Goal: Task Accomplishment & Management: Manage account settings

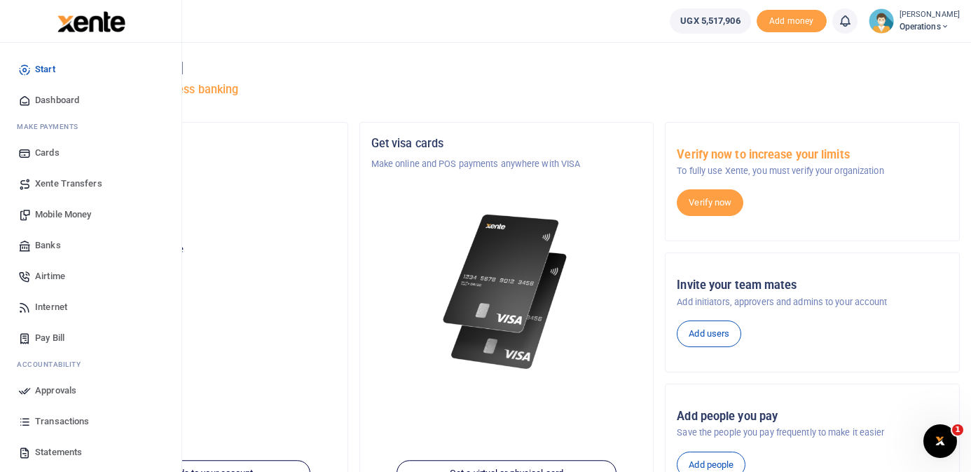
click at [82, 209] on span "Mobile Money" at bounding box center [63, 214] width 56 height 14
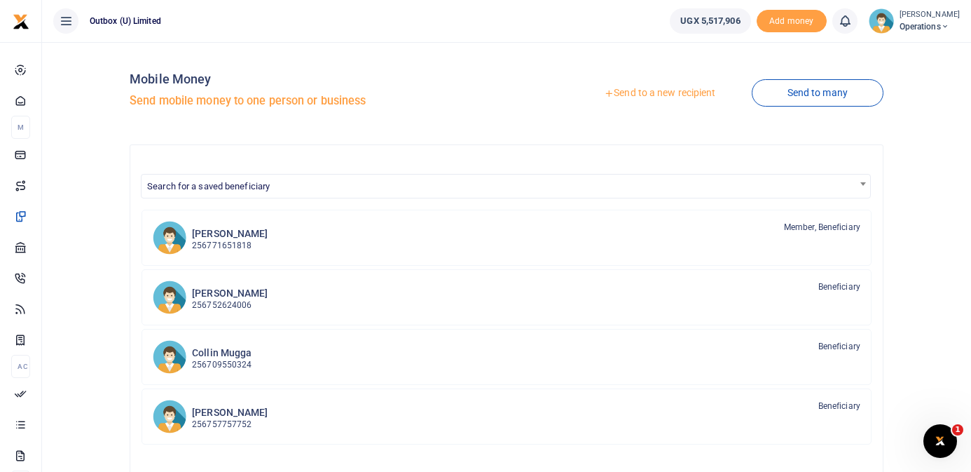
click at [677, 94] on link "Send to a new recipient" at bounding box center [659, 93] width 183 height 25
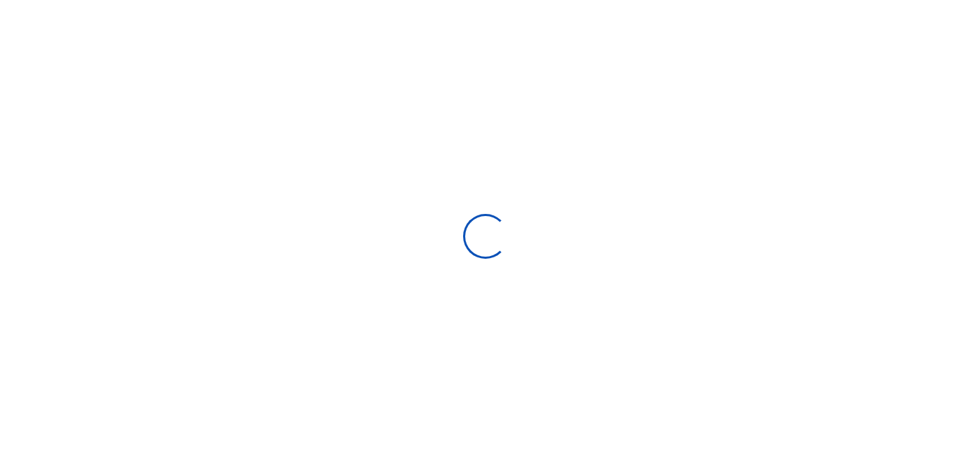
select select "Loading bundles"
select select
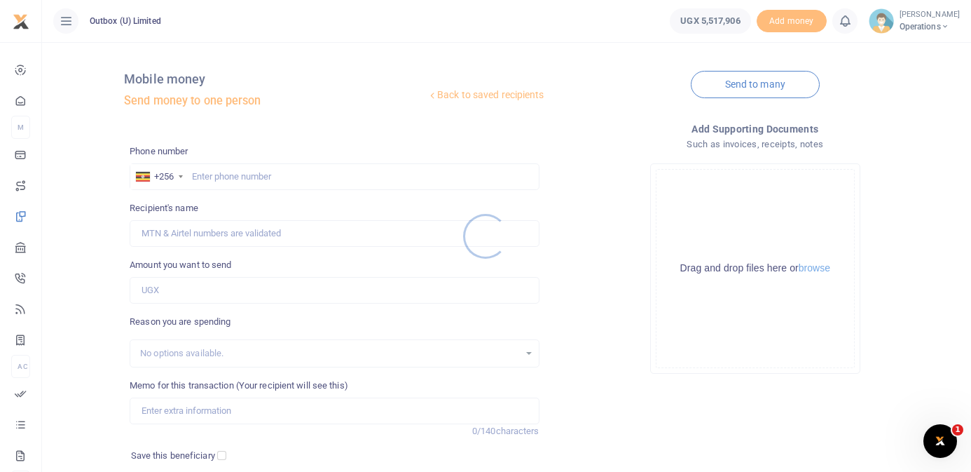
click at [291, 172] on div at bounding box center [485, 236] width 971 height 472
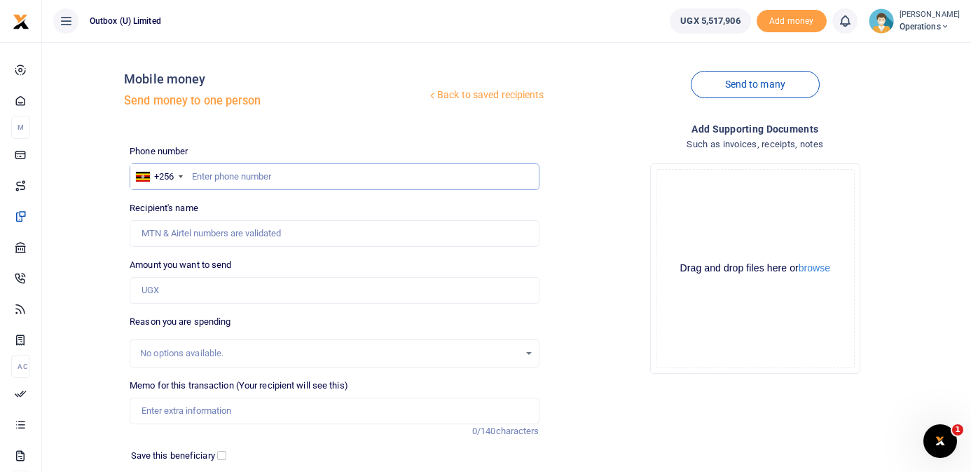
click at [291, 172] on input "text" at bounding box center [334, 176] width 409 height 27
type input "787649834"
click at [577, 268] on div "Drop your files here Drag and drop files here or browse Powered by Uppy" at bounding box center [755, 268] width 409 height 233
type input "Hillary Kanyamwenge Amumpaire"
click at [323, 291] on input "Amount you want to send" at bounding box center [334, 290] width 409 height 27
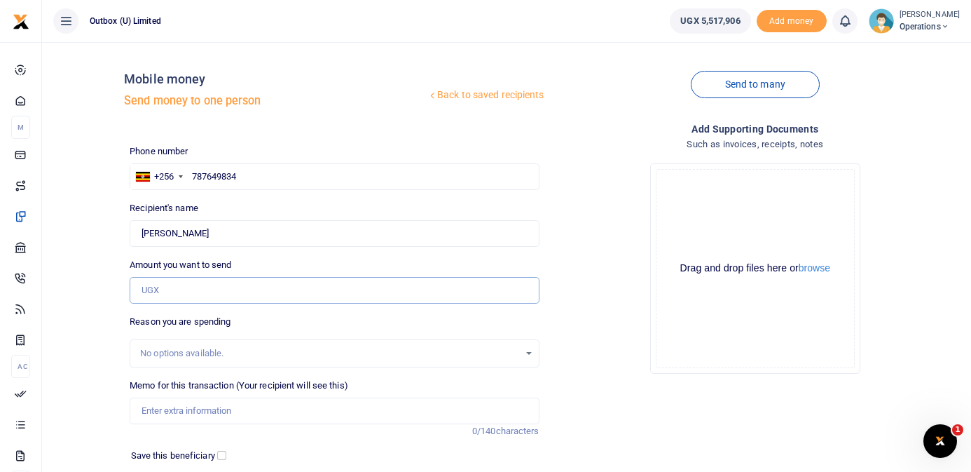
type input "0"
type input "115,800"
click at [319, 410] on input "Memo for this transaction (Your recipient will see this)" at bounding box center [334, 410] width 409 height 27
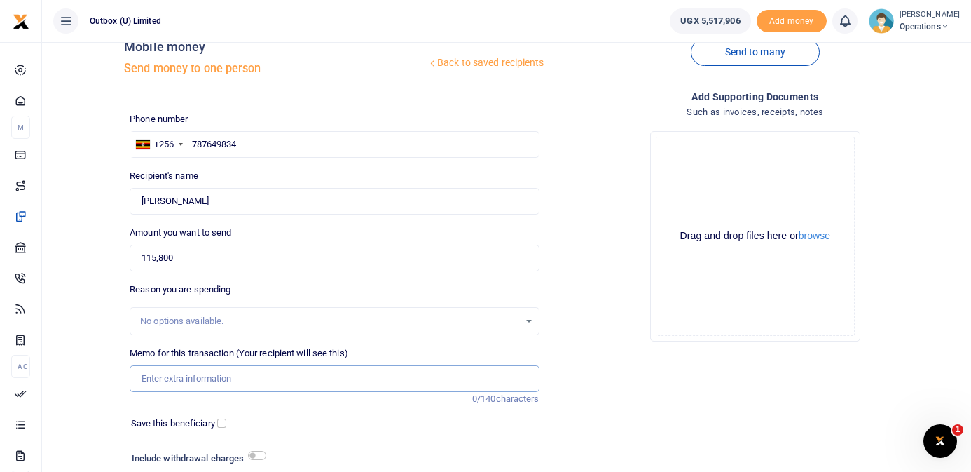
scroll to position [36, 0]
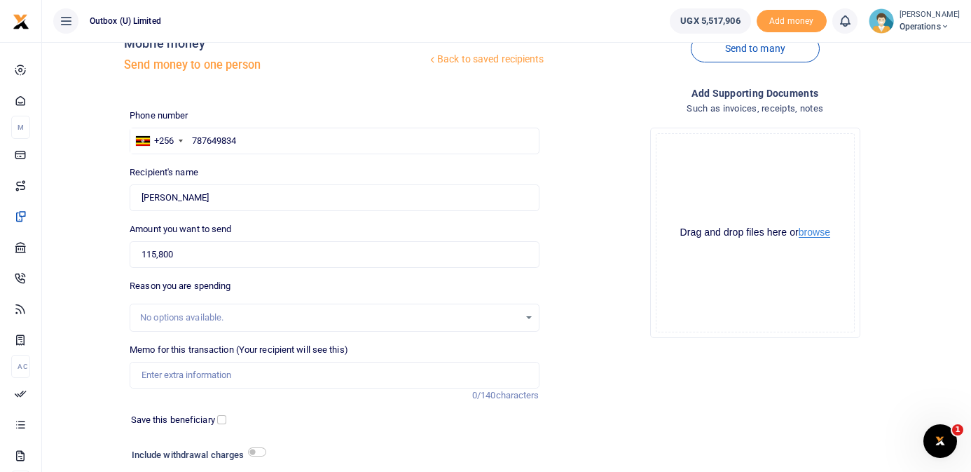
click at [819, 231] on button "browse" at bounding box center [815, 232] width 32 height 11
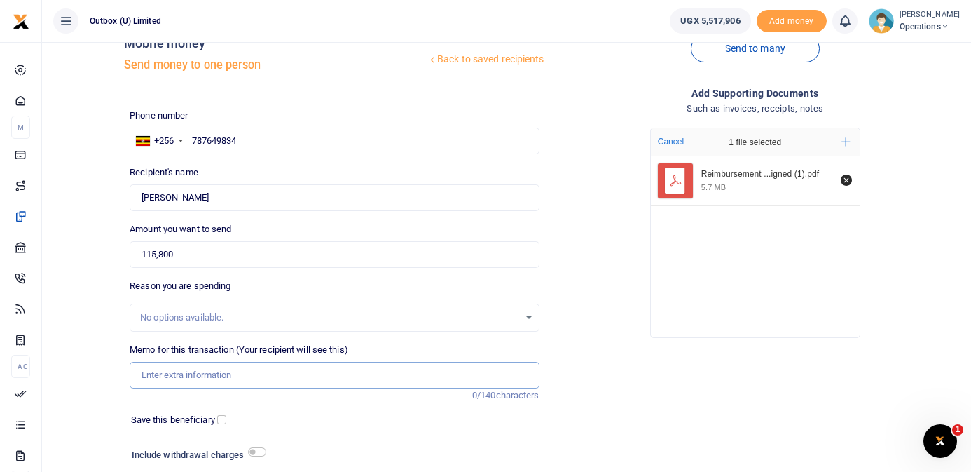
click at [251, 378] on input "Memo for this transaction (Your recipient will see this)" at bounding box center [334, 375] width 409 height 27
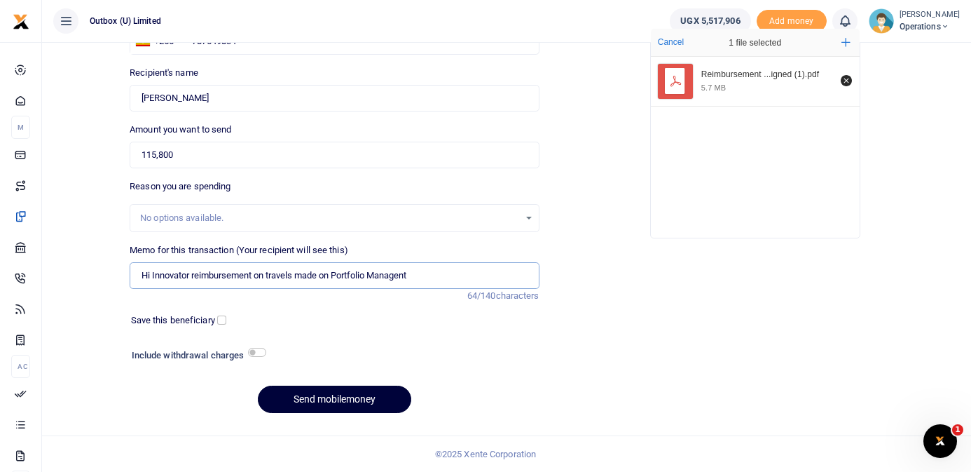
type input "Hi Innovator reimbursement on travels made on Portfolio Managent"
click at [310, 397] on button "Send mobilemoney" at bounding box center [334, 398] width 153 height 27
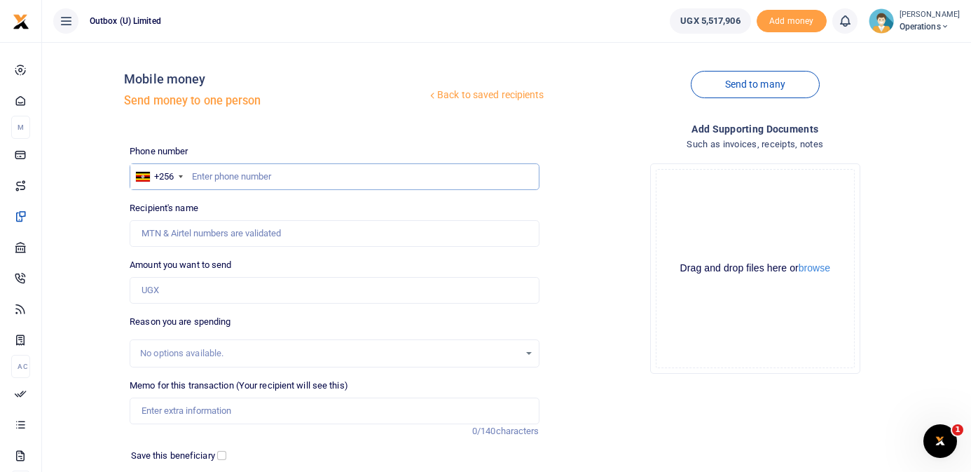
click at [276, 186] on input "text" at bounding box center [334, 176] width 409 height 27
type input "757757752"
type input "Thomas Kawooya"
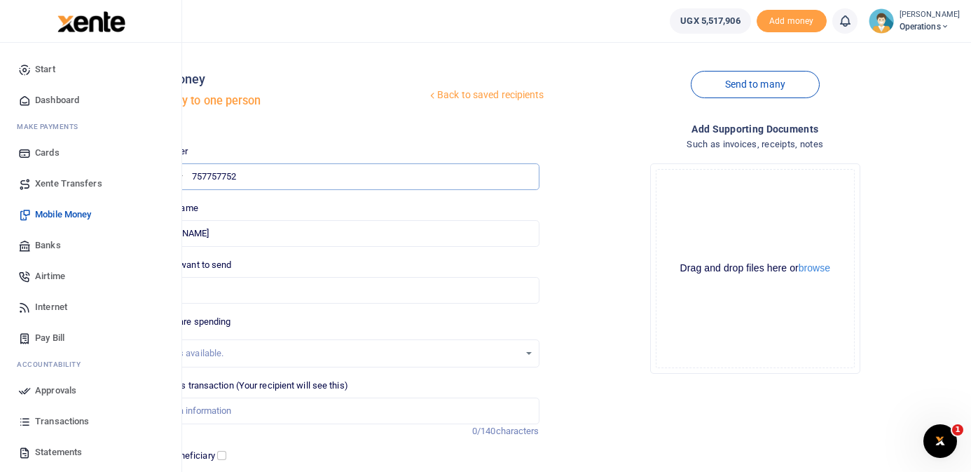
type input "757757752"
click at [85, 217] on span "Mobile Money" at bounding box center [63, 214] width 56 height 14
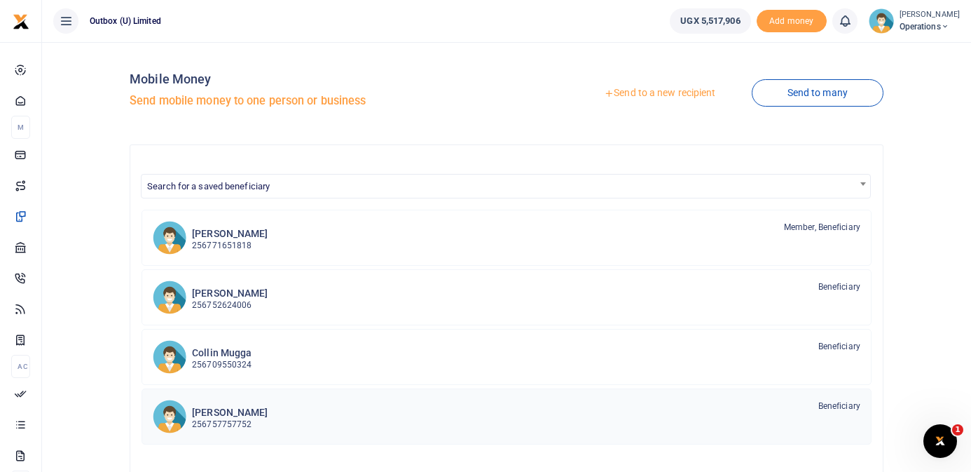
click at [249, 419] on p "256757757752" at bounding box center [230, 424] width 76 height 13
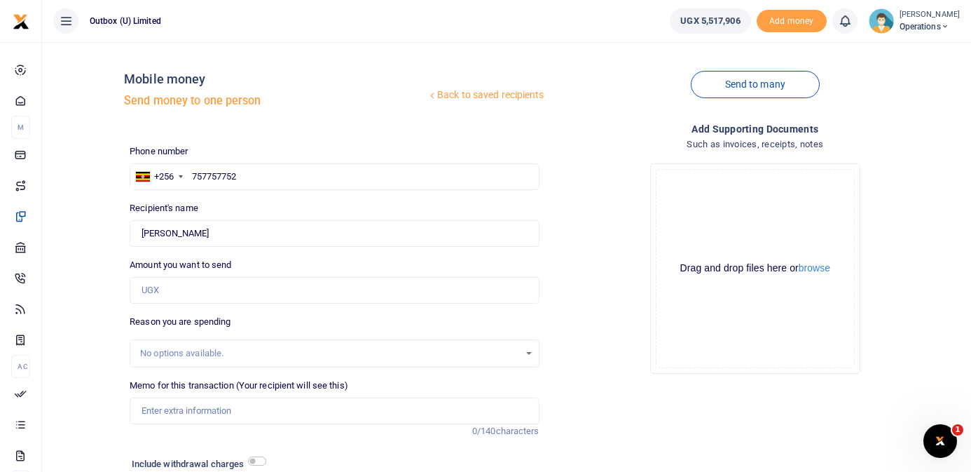
click at [221, 287] on div at bounding box center [485, 236] width 971 height 472
click at [221, 287] on input "Amount you want to send" at bounding box center [334, 290] width 409 height 27
type input "20,000"
click at [207, 354] on div "No options available." at bounding box center [329, 353] width 378 height 14
click at [211, 407] on input "Memo for this transaction (Your recipient will see this)" at bounding box center [334, 410] width 409 height 27
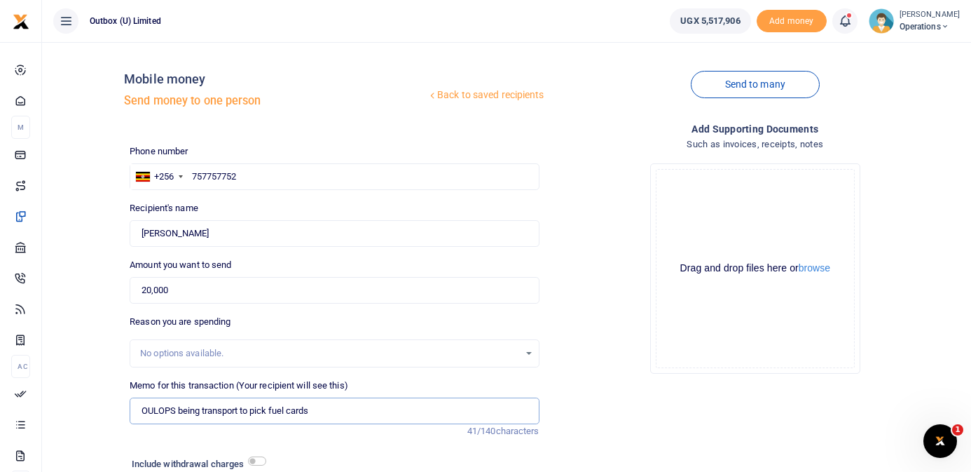
scroll to position [109, 0]
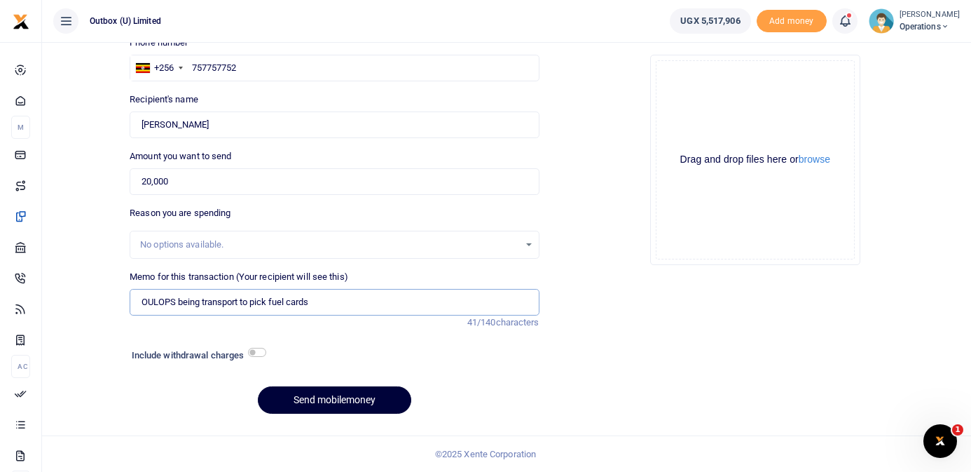
type input "OULOPS being transport to pick fuel cards"
click at [353, 398] on button "Send mobilemoney" at bounding box center [334, 399] width 153 height 27
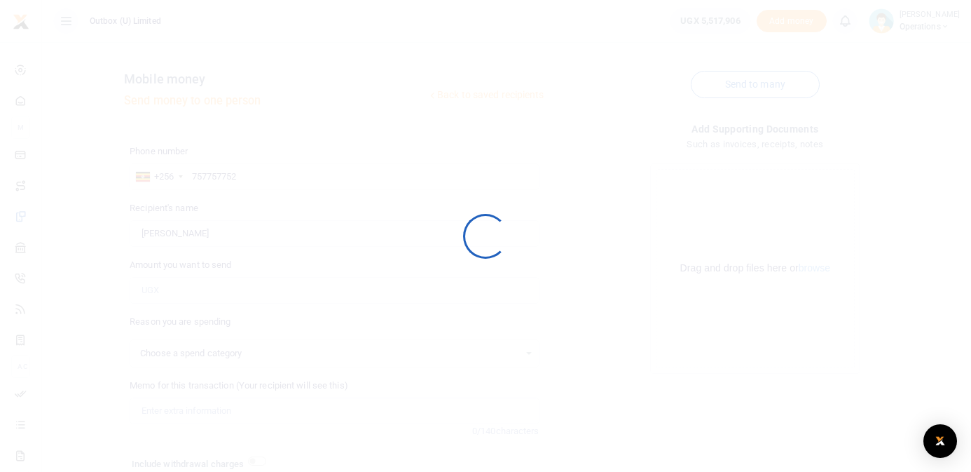
scroll to position [109, 0]
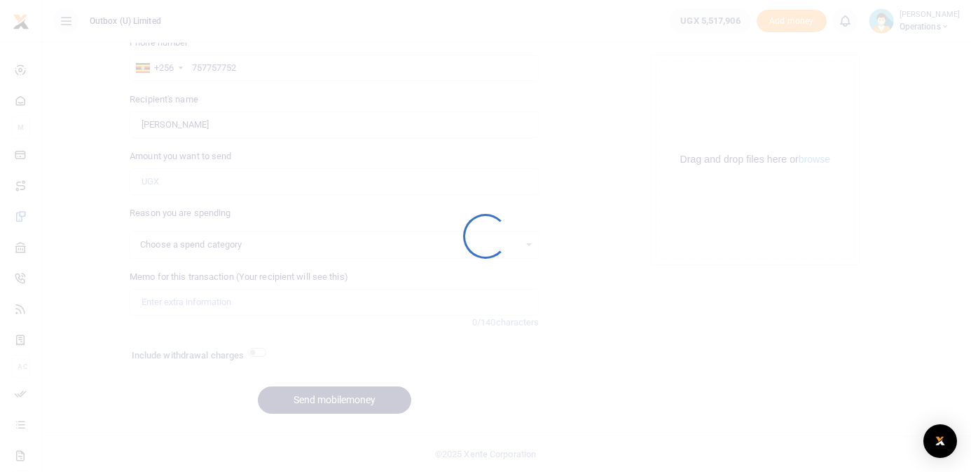
select select
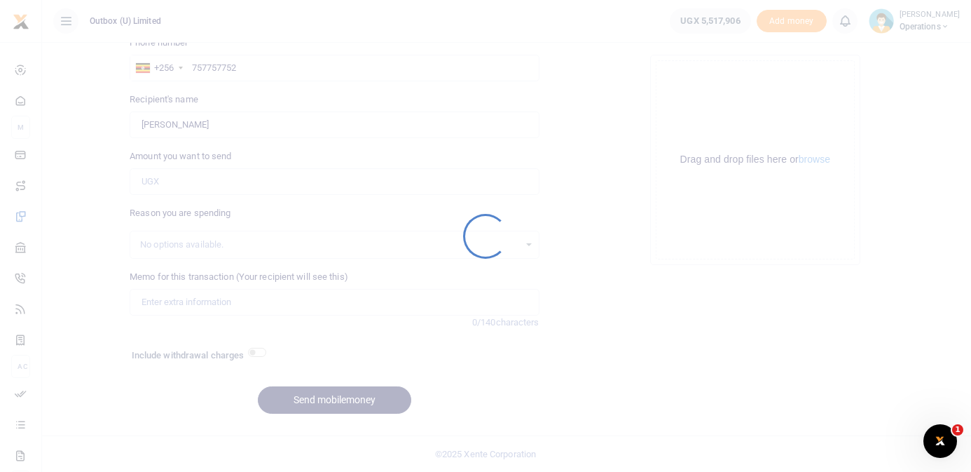
scroll to position [0, 0]
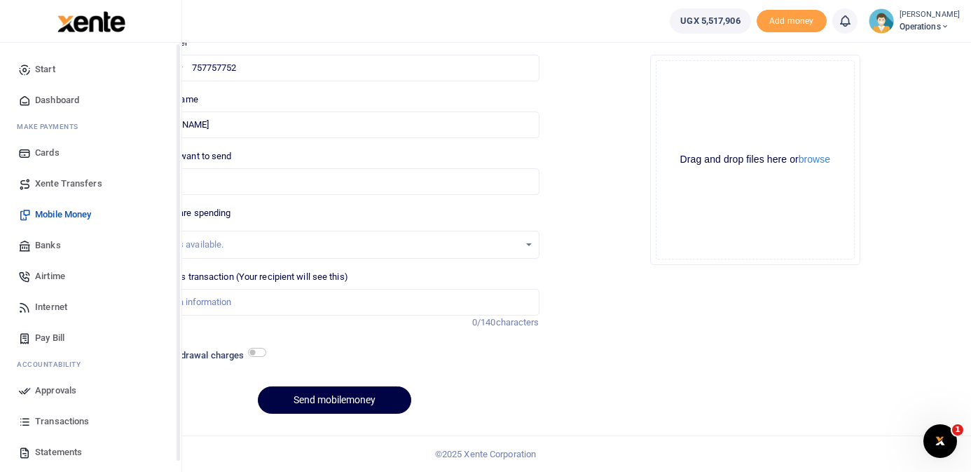
click at [50, 95] on span "Dashboard" at bounding box center [57, 100] width 44 height 14
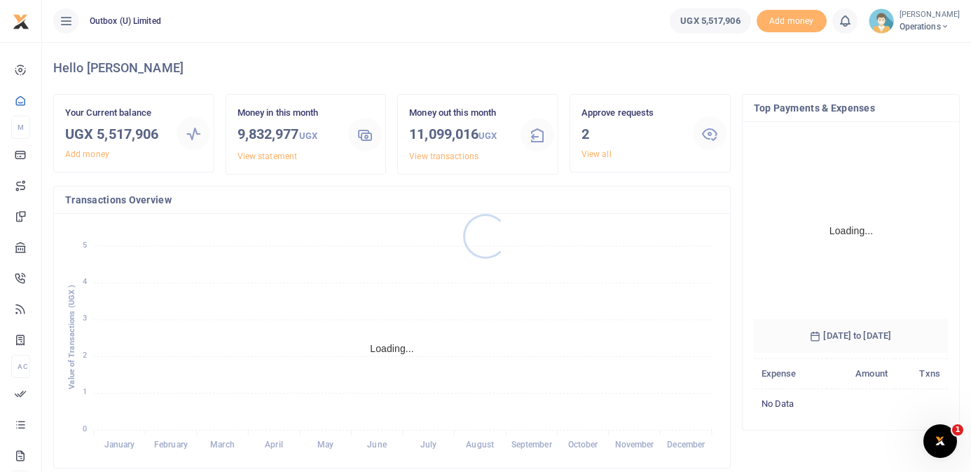
click at [598, 155] on div at bounding box center [485, 236] width 971 height 472
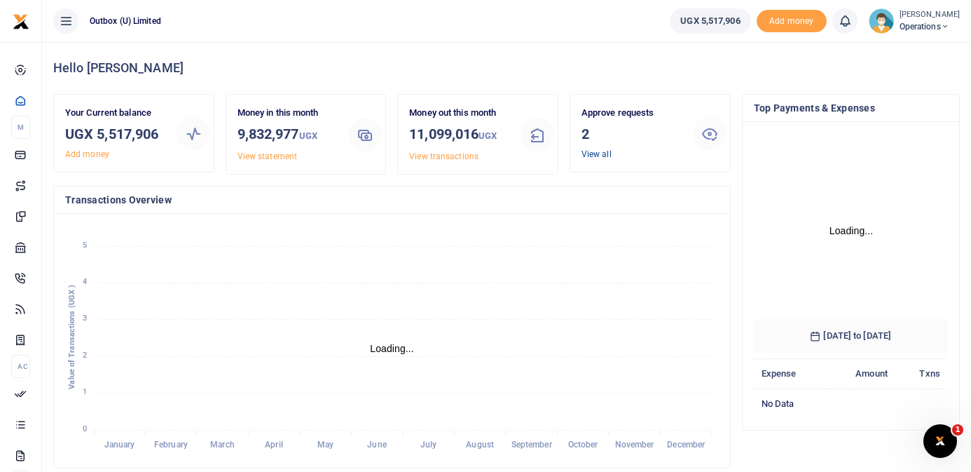
click at [603, 156] on link "View all" at bounding box center [597, 154] width 30 height 10
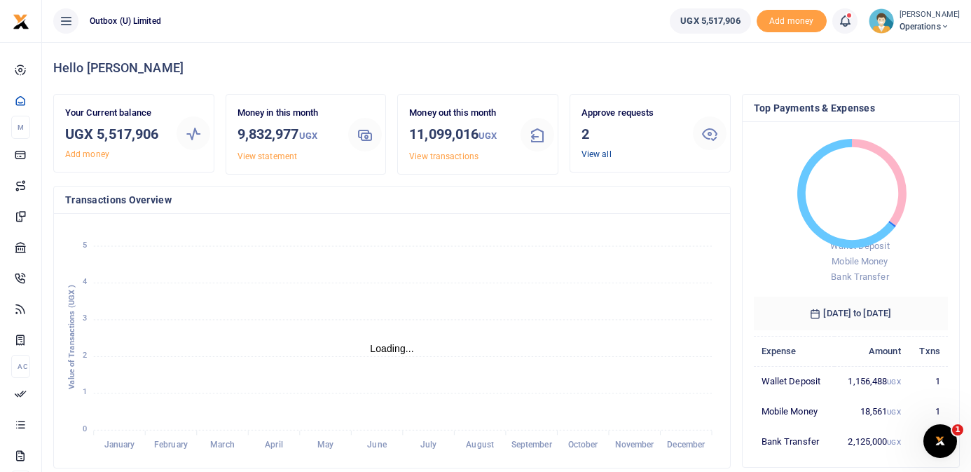
scroll to position [1, 1]
click at [596, 153] on link "View all" at bounding box center [597, 154] width 30 height 10
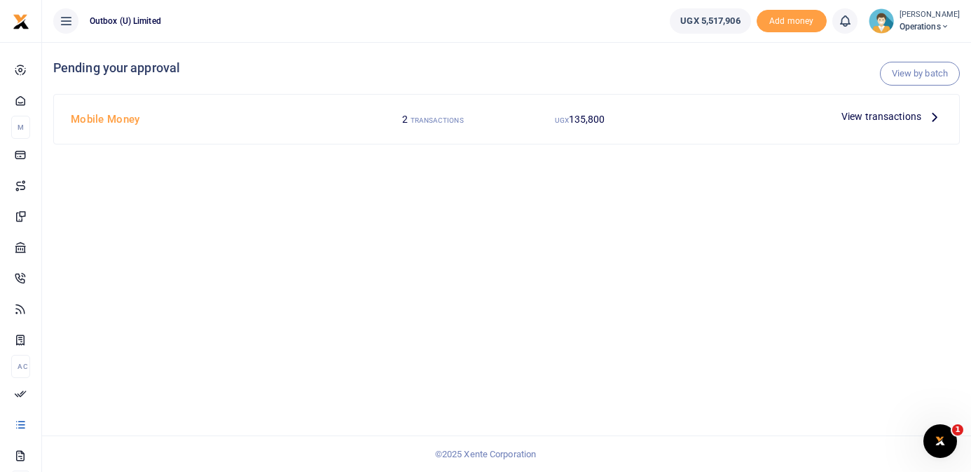
click at [921, 111] on p "View transactions" at bounding box center [891, 116] width 101 height 15
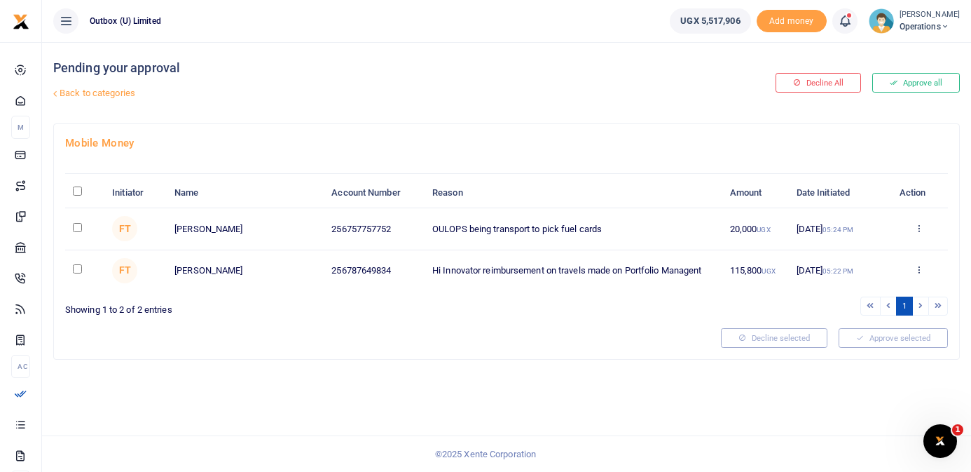
click at [74, 192] on input "\a \a : activate to sort column descending" at bounding box center [77, 190] width 9 height 9
checkbox input "true"
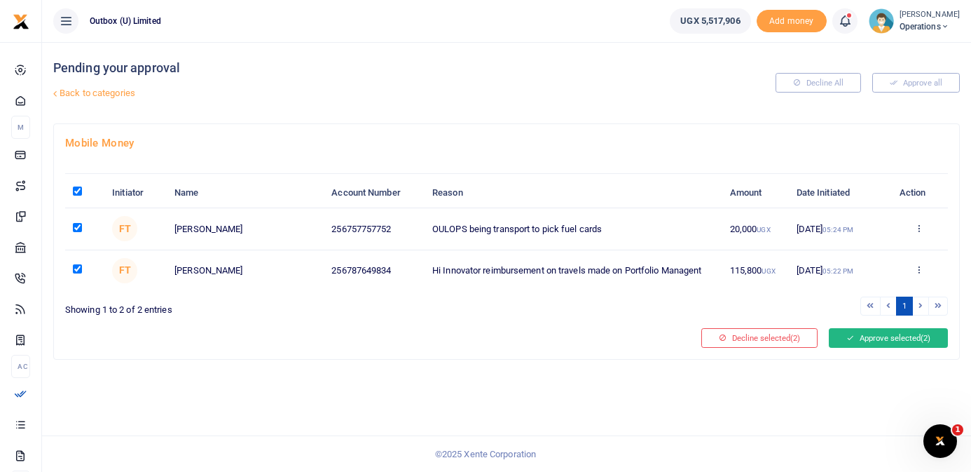
click at [905, 339] on button "Approve selected (2)" at bounding box center [888, 338] width 119 height 20
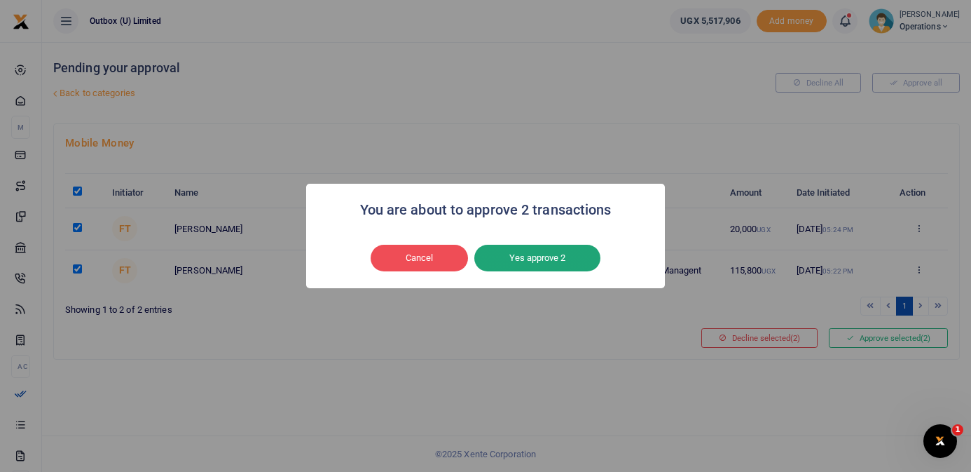
click at [544, 256] on button "Yes approve 2" at bounding box center [537, 258] width 126 height 27
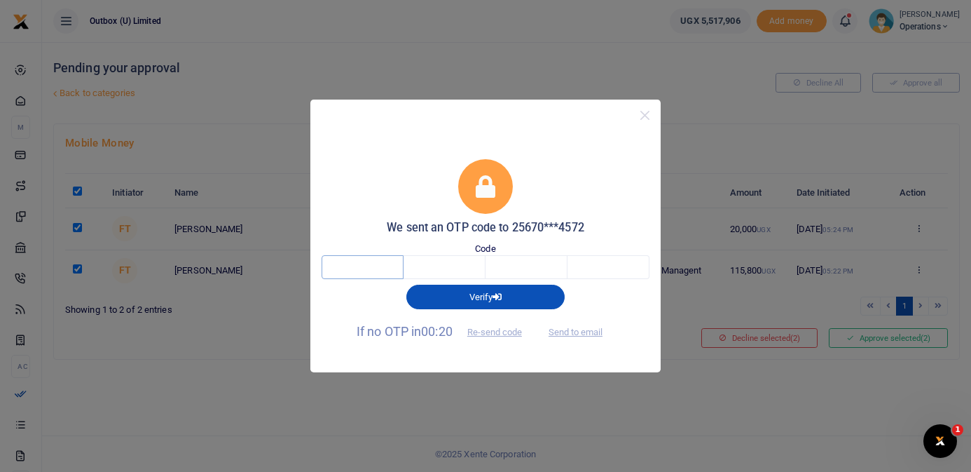
click at [391, 266] on input "text" at bounding box center [363, 267] width 82 height 24
type input "9"
type input "1"
type input "6"
type input "8"
